Goal: Information Seeking & Learning: Learn about a topic

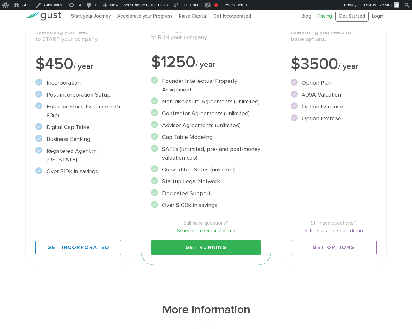
scroll to position [187, 0]
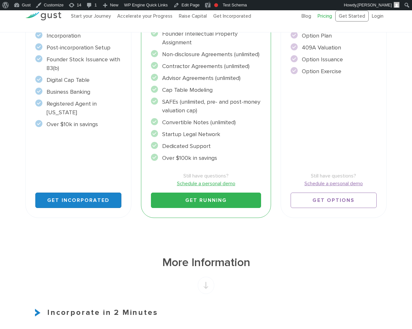
click at [108, 199] on link "Get Incorporated" at bounding box center [78, 199] width 86 height 15
click at [218, 183] on link "Schedule a personal demo" at bounding box center [206, 184] width 110 height 8
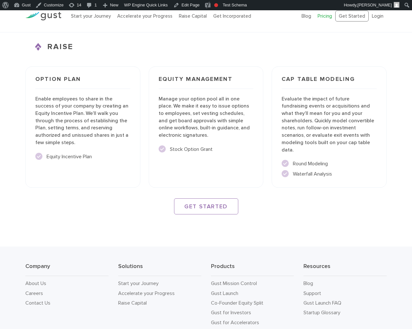
scroll to position [939, 0]
